Goal: Find specific page/section: Find specific page/section

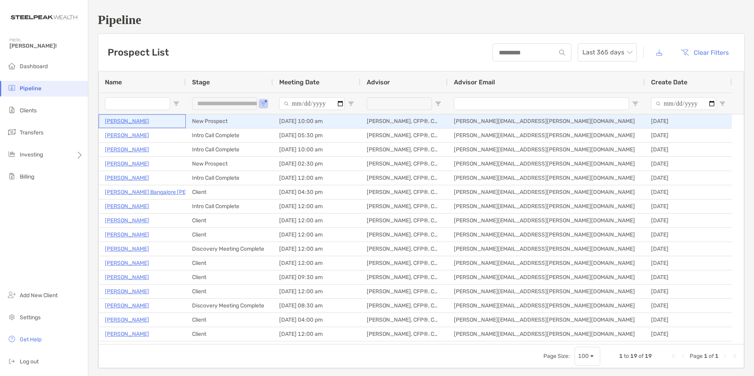
click at [126, 123] on p "[PERSON_NAME]" at bounding box center [127, 121] width 44 height 10
